Goal: Transaction & Acquisition: Purchase product/service

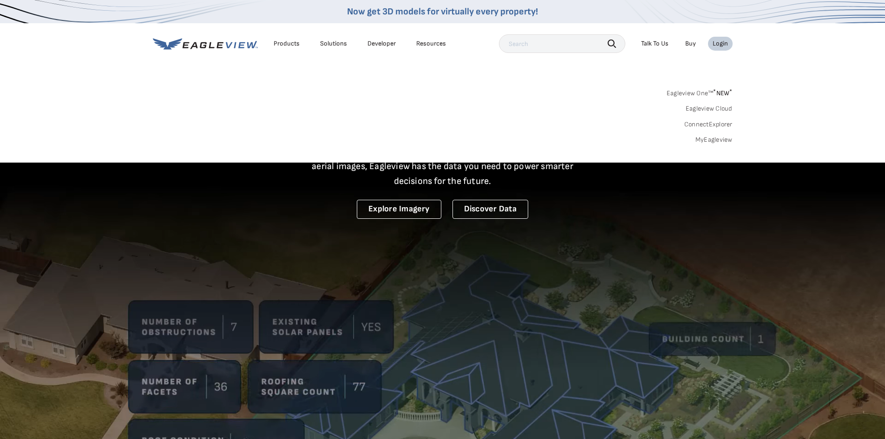
click at [716, 134] on div "Eagleview One™ * NEW * Eagleview Cloud ConnectExplorer MyEagleview" at bounding box center [443, 115] width 580 height 58
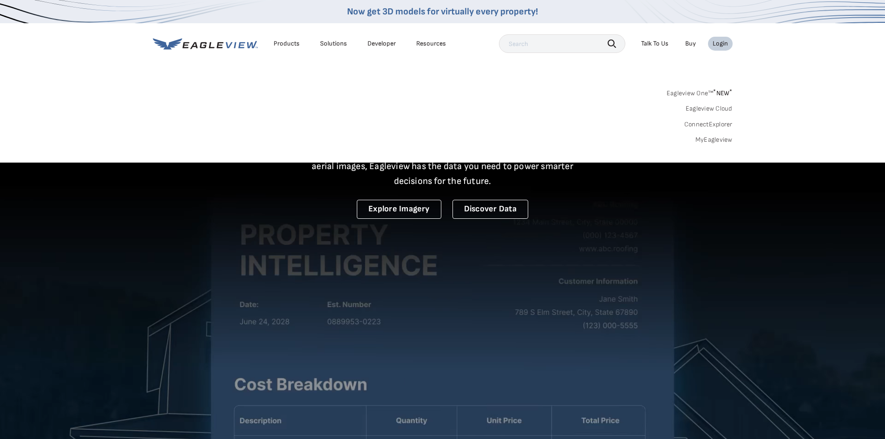
click at [716, 139] on link "MyEagleview" at bounding box center [714, 140] width 37 height 8
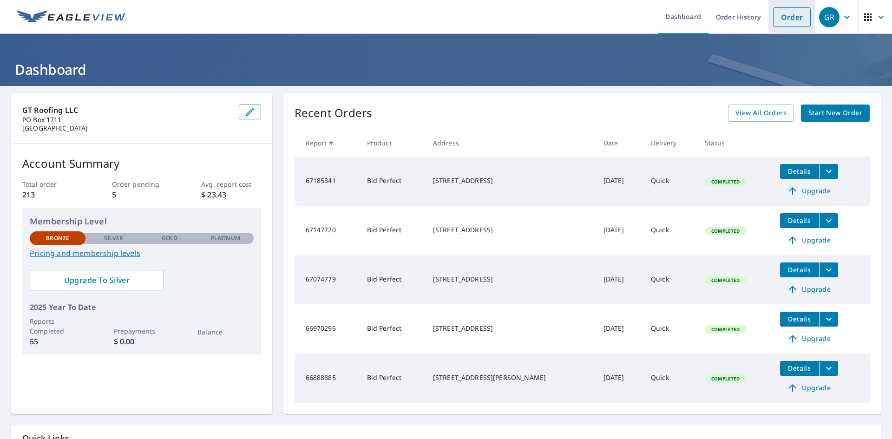
click at [784, 14] on link "Order" at bounding box center [792, 17] width 38 height 20
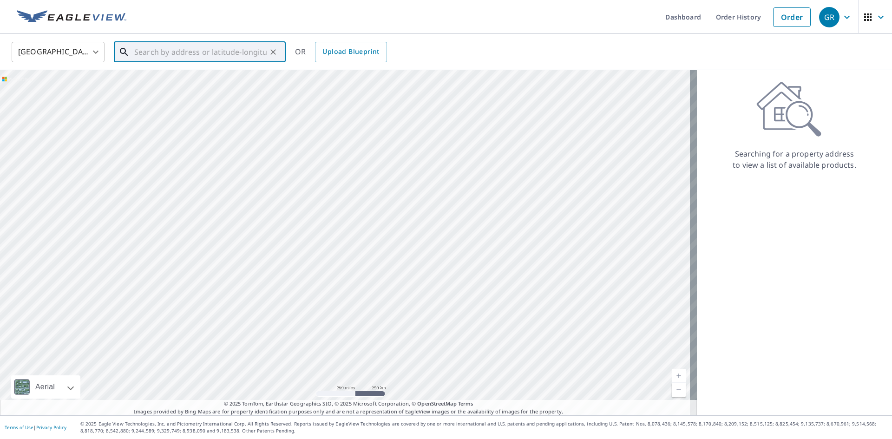
click at [212, 48] on input "text" at bounding box center [200, 52] width 132 height 26
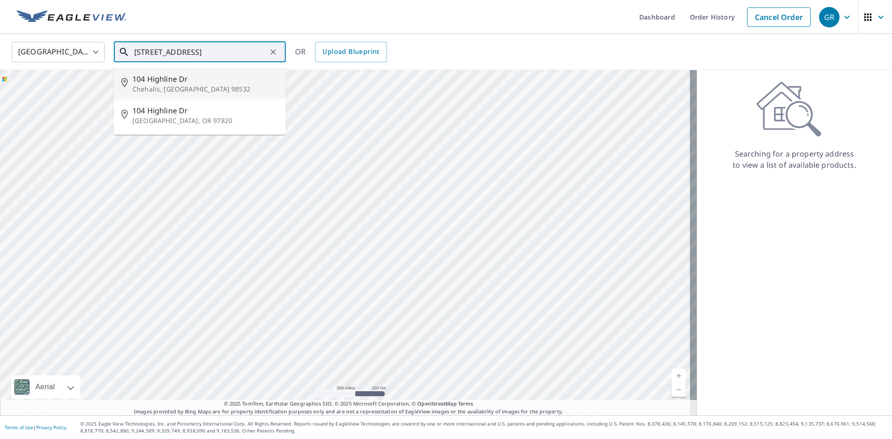
click at [174, 76] on span "104 Highline Dr" at bounding box center [205, 78] width 146 height 11
type input "104 Highline Dr Chehalis, WA 98532"
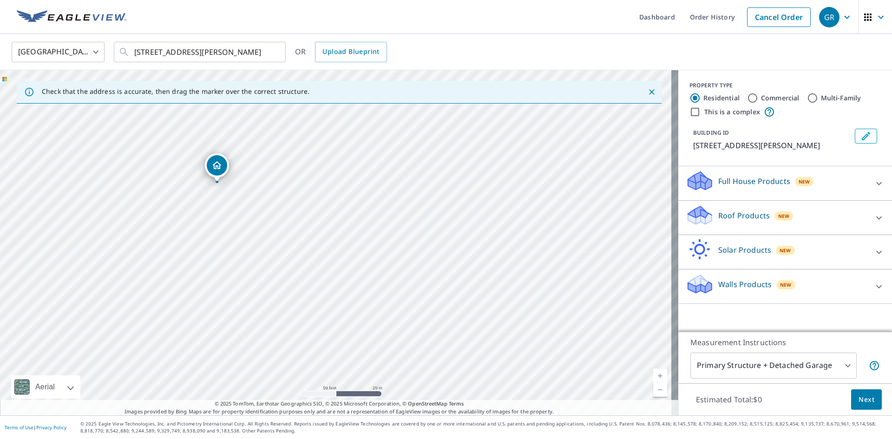
click at [123, 249] on div "104 Highline Dr Chehalis, WA 98532" at bounding box center [339, 242] width 678 height 345
drag, startPoint x: 377, startPoint y: 247, endPoint x: 506, endPoint y: 428, distance: 221.9
click at [506, 428] on div "Dashboard Order History Cancel Order GR United States US ​ 104 Highline Dr Cheh…" at bounding box center [446, 219] width 892 height 439
drag, startPoint x: 453, startPoint y: 294, endPoint x: 378, endPoint y: 430, distance: 155.1
click at [378, 430] on div "Dashboard Order History Cancel Order GR United States US ​ 104 Highline Dr Cheh…" at bounding box center [446, 219] width 892 height 439
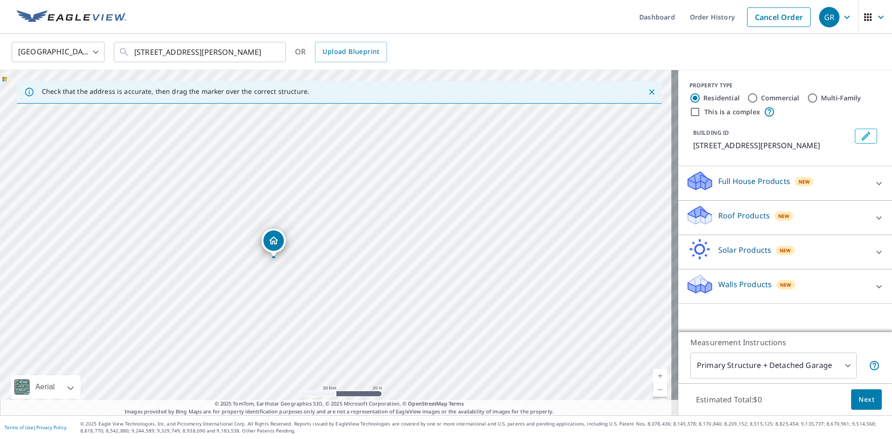
click at [434, 322] on div "104 Highline Dr Chehalis, WA 98532" at bounding box center [339, 242] width 678 height 345
drag, startPoint x: 565, startPoint y: 243, endPoint x: 566, endPoint y: 351, distance: 108.7
click at [566, 351] on div "104 Highline Dr Chehalis, WA 98532" at bounding box center [339, 242] width 678 height 345
click at [874, 214] on icon at bounding box center [879, 217] width 11 height 11
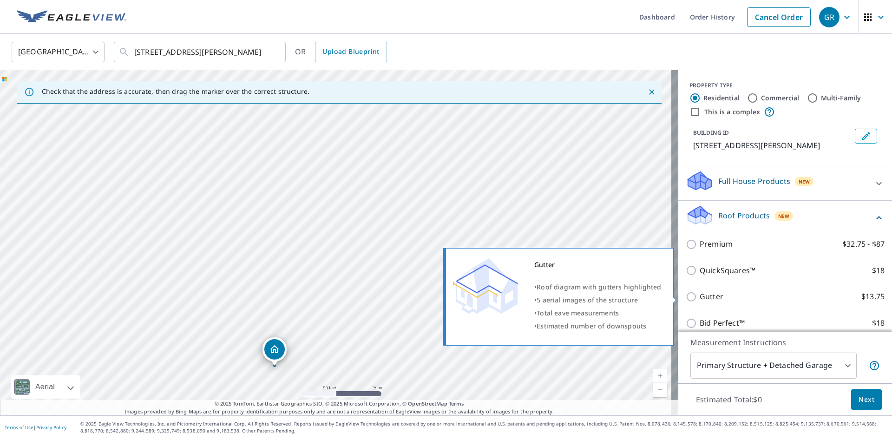
click at [705, 299] on p "Gutter" at bounding box center [712, 297] width 24 height 12
click at [700, 299] on input "Gutter $13.75" at bounding box center [693, 296] width 14 height 11
checkbox input "true"
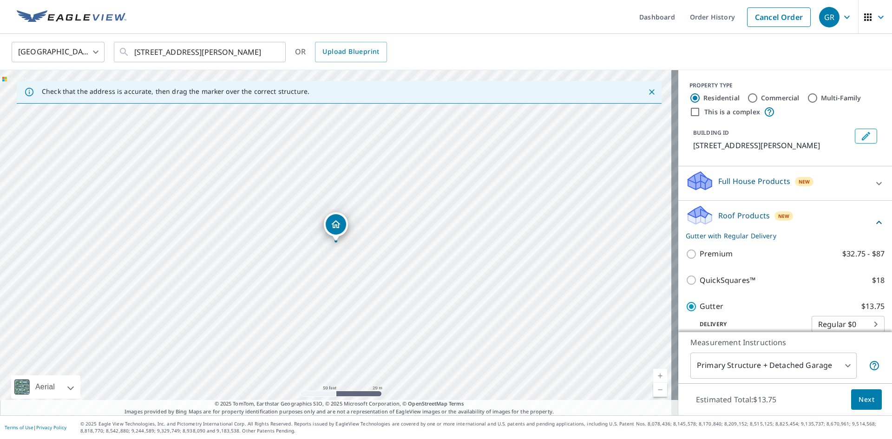
scroll to position [108, 0]
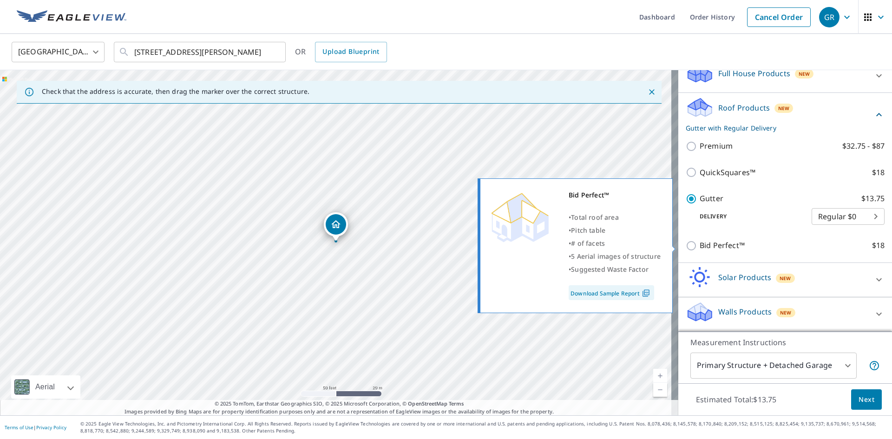
click at [723, 248] on p "Bid Perfect™" at bounding box center [722, 246] width 45 height 12
click at [700, 248] on input "Bid Perfect™ $18" at bounding box center [693, 245] width 14 height 11
checkbox input "true"
checkbox input "false"
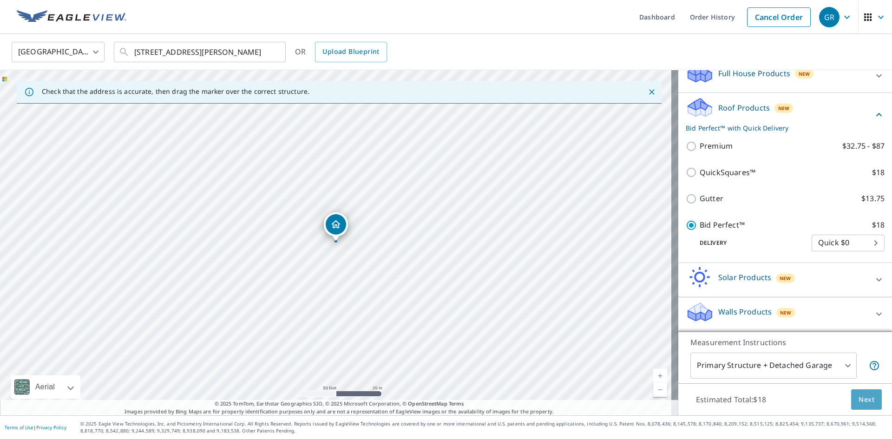
click at [859, 394] on span "Next" at bounding box center [867, 400] width 16 height 12
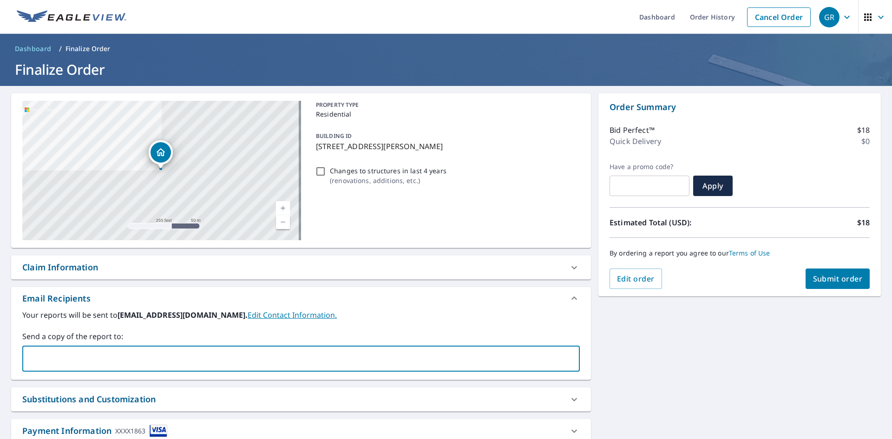
click at [118, 360] on input "text" at bounding box center [293, 359] width 535 height 18
type input "gtroofing2011@hotmail.com"
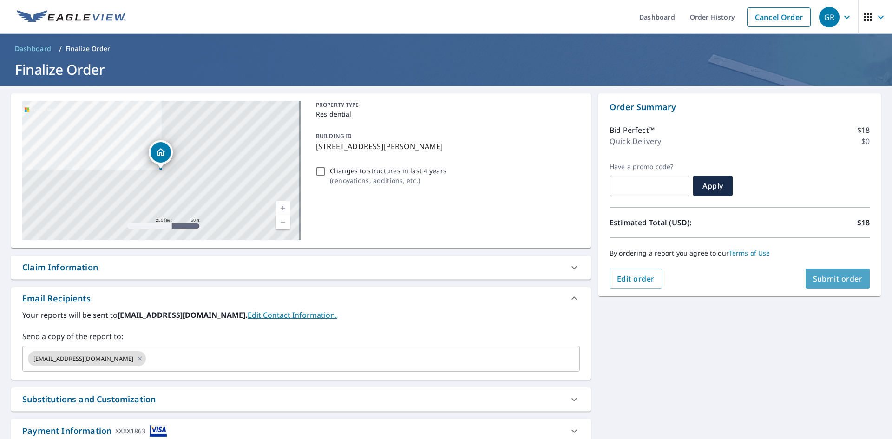
click at [849, 281] on span "Submit order" at bounding box center [838, 279] width 50 height 10
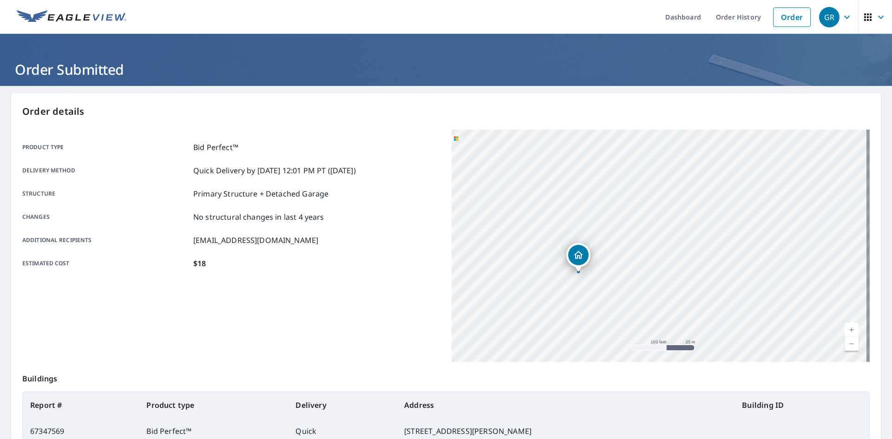
drag, startPoint x: 572, startPoint y: 266, endPoint x: 657, endPoint y: 359, distance: 126.0
click at [657, 359] on div "104 Highline Dr Chehalis, WA 98532" at bounding box center [661, 246] width 418 height 232
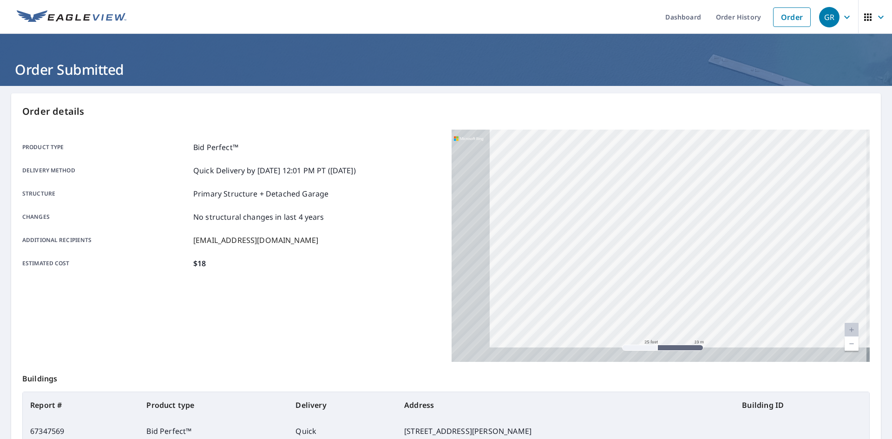
drag, startPoint x: 684, startPoint y: 282, endPoint x: 824, endPoint y: 260, distance: 142.5
click at [824, 260] on div "104 Highline Dr Chehalis, WA 98532" at bounding box center [661, 246] width 418 height 232
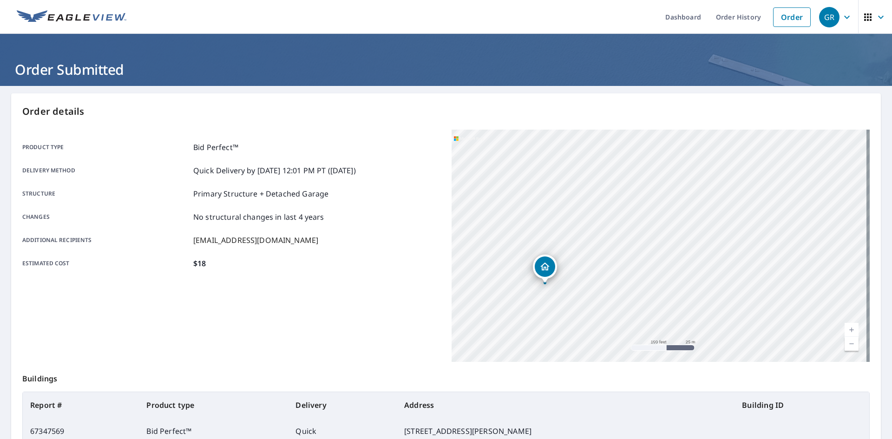
drag, startPoint x: 621, startPoint y: 211, endPoint x: 580, endPoint y: 288, distance: 87.3
click at [580, 288] on div "104 Highline Dr Chehalis, WA 98532" at bounding box center [661, 246] width 418 height 232
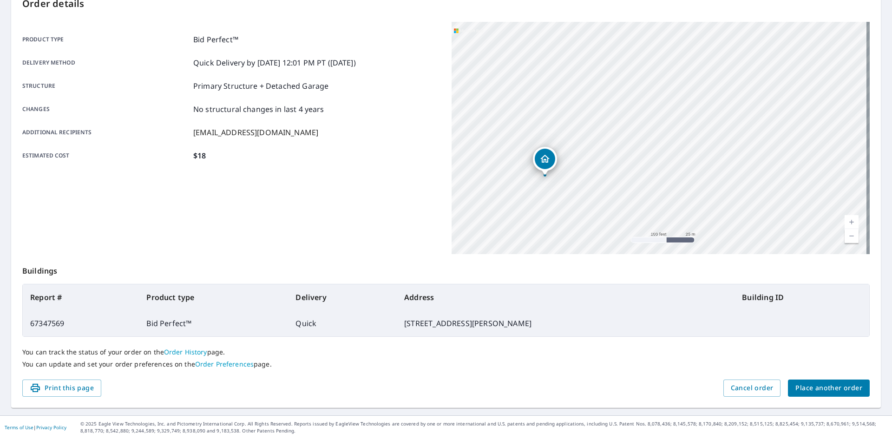
click at [82, 383] on span "Print this page" at bounding box center [62, 388] width 64 height 12
